Goal: Check status

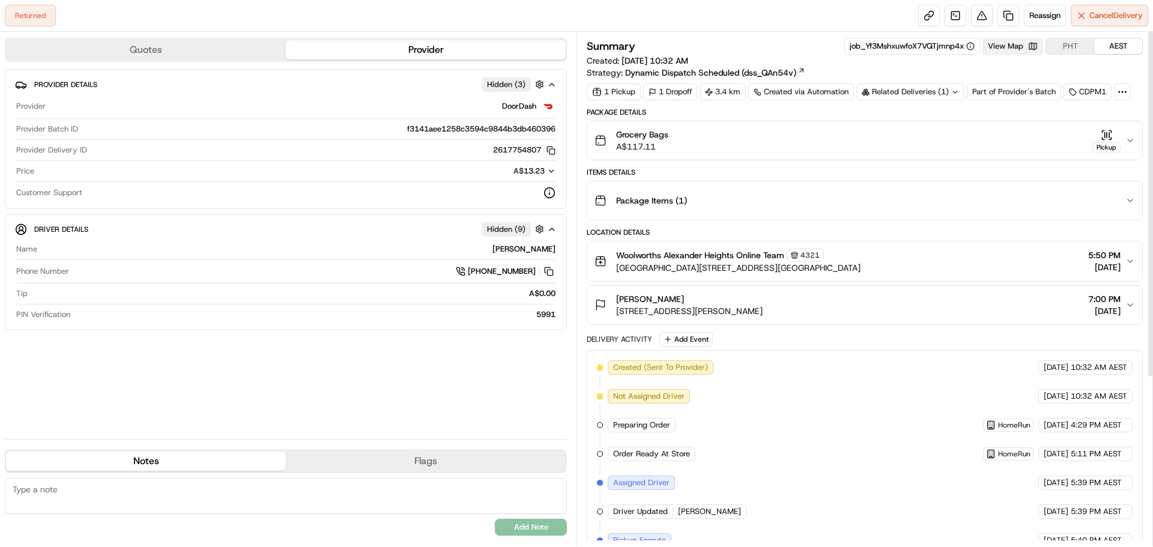
click at [1008, 50] on button "View Map" at bounding box center [1012, 46] width 61 height 17
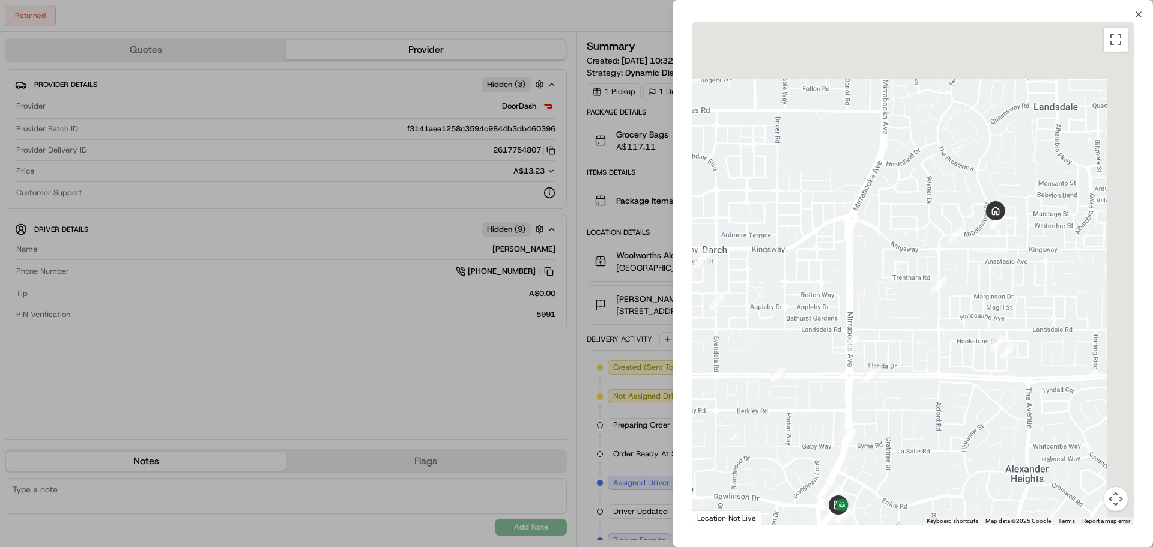
drag, startPoint x: 1057, startPoint y: 161, endPoint x: 997, endPoint y: 259, distance: 114.8
click at [997, 259] on div at bounding box center [912, 274] width 441 height 504
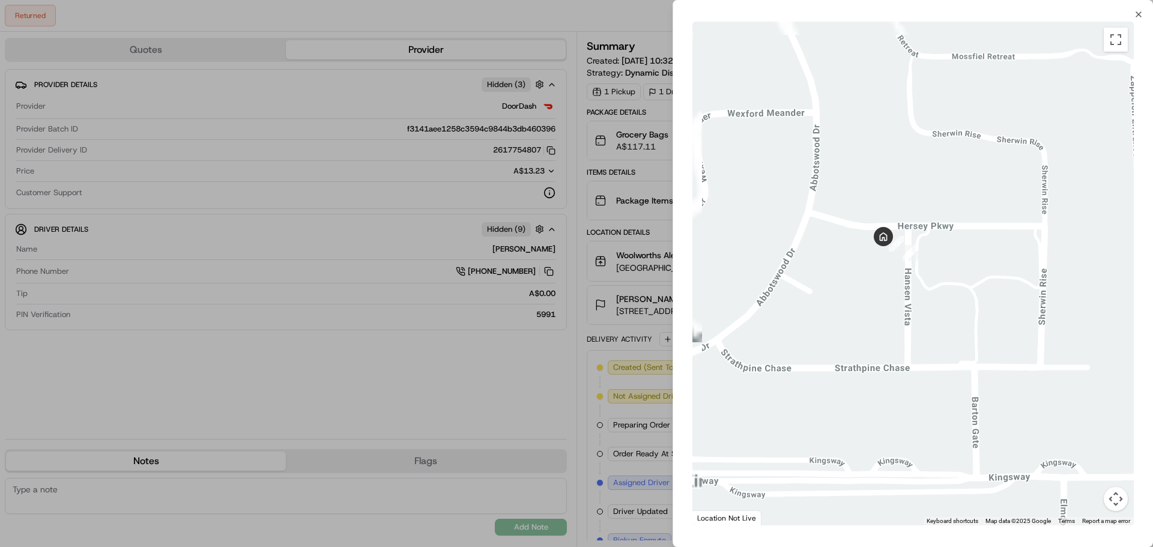
drag, startPoint x: 916, startPoint y: 172, endPoint x: 954, endPoint y: 318, distance: 150.7
click at [954, 318] on div at bounding box center [912, 274] width 441 height 504
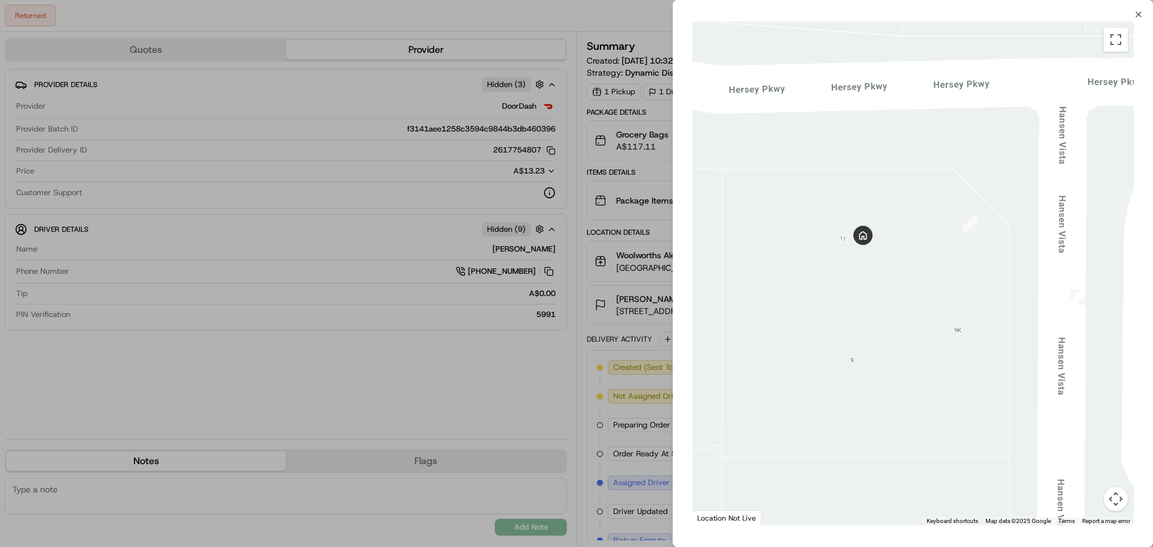
drag, startPoint x: 908, startPoint y: 256, endPoint x: 932, endPoint y: 282, distance: 35.3
click at [930, 283] on div at bounding box center [912, 274] width 441 height 504
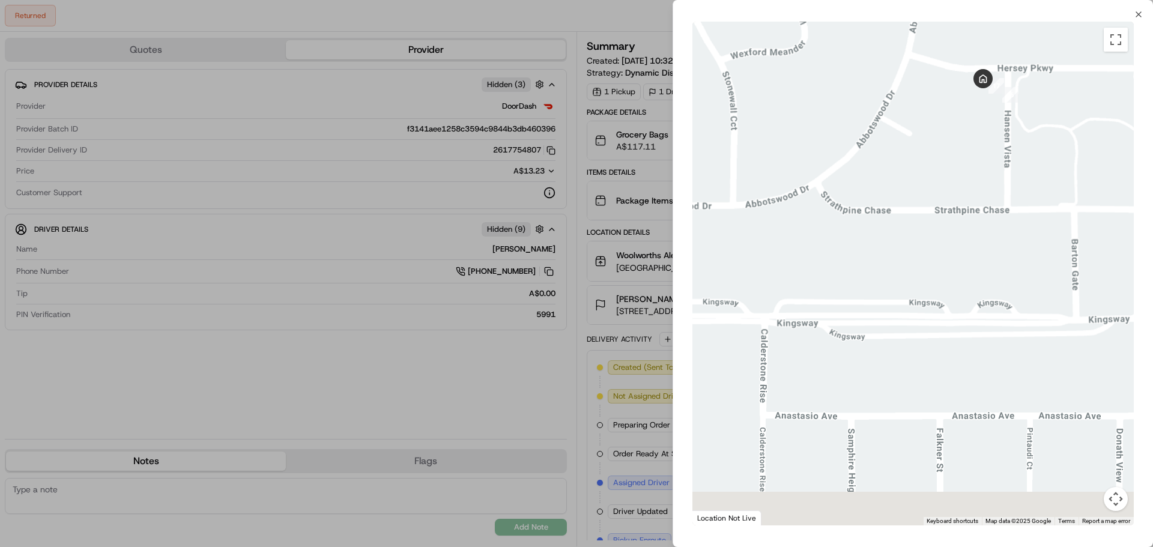
drag, startPoint x: 868, startPoint y: 433, endPoint x: 992, endPoint y: 168, distance: 292.2
click at [987, 162] on div at bounding box center [912, 274] width 441 height 504
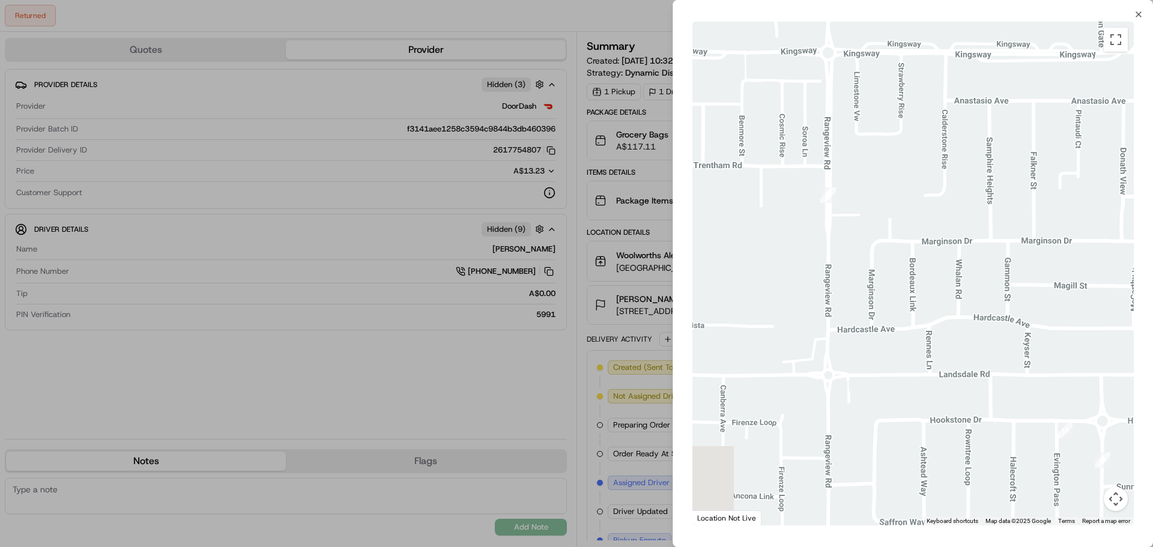
drag, startPoint x: 868, startPoint y: 388, endPoint x: 933, endPoint y: 192, distance: 207.0
click at [933, 192] on div at bounding box center [912, 274] width 441 height 504
click at [536, 17] on div at bounding box center [576, 273] width 1153 height 547
